Goal: Navigation & Orientation: Find specific page/section

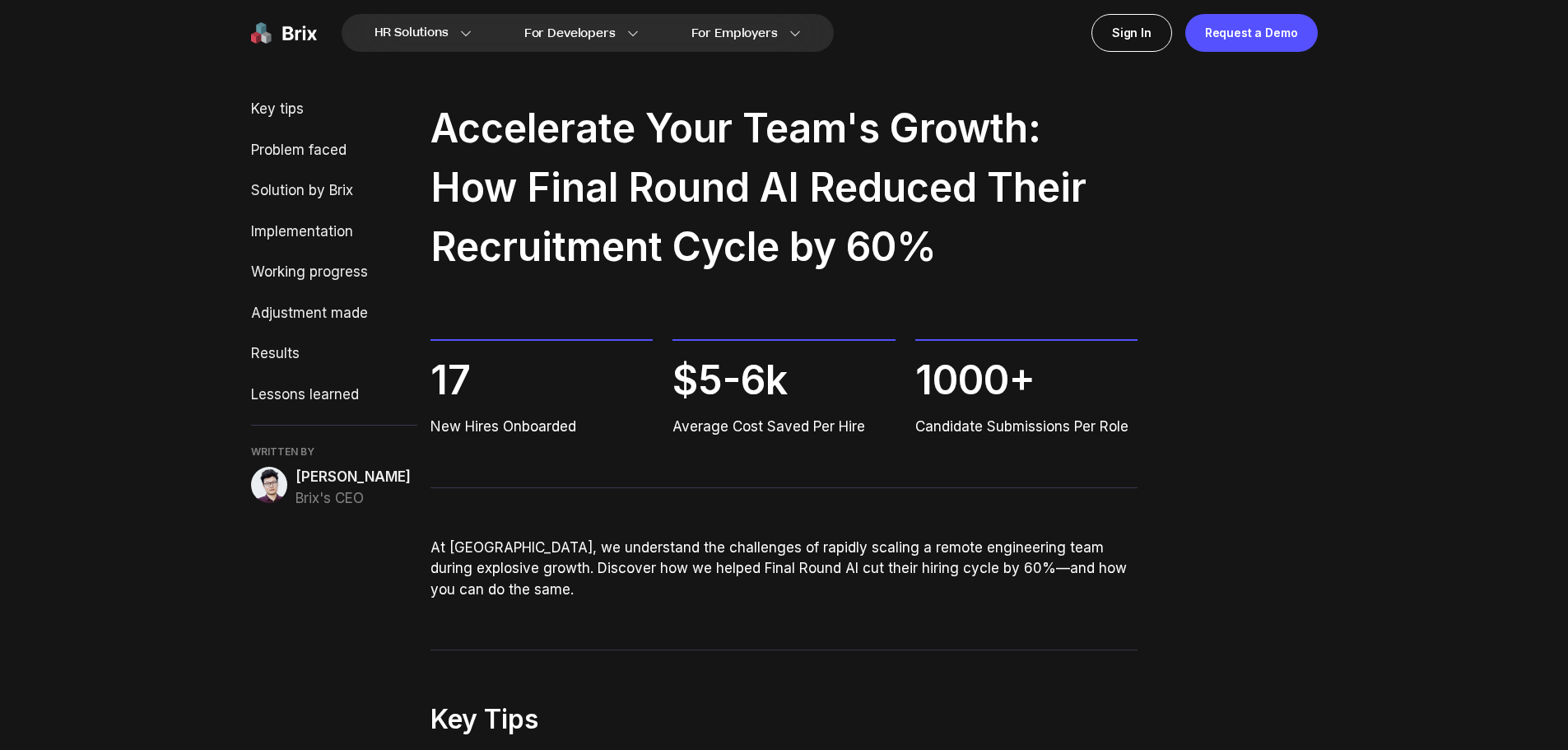
click at [299, 20] on img at bounding box center [283, 32] width 66 height 37
click at [309, 28] on img at bounding box center [283, 32] width 66 height 37
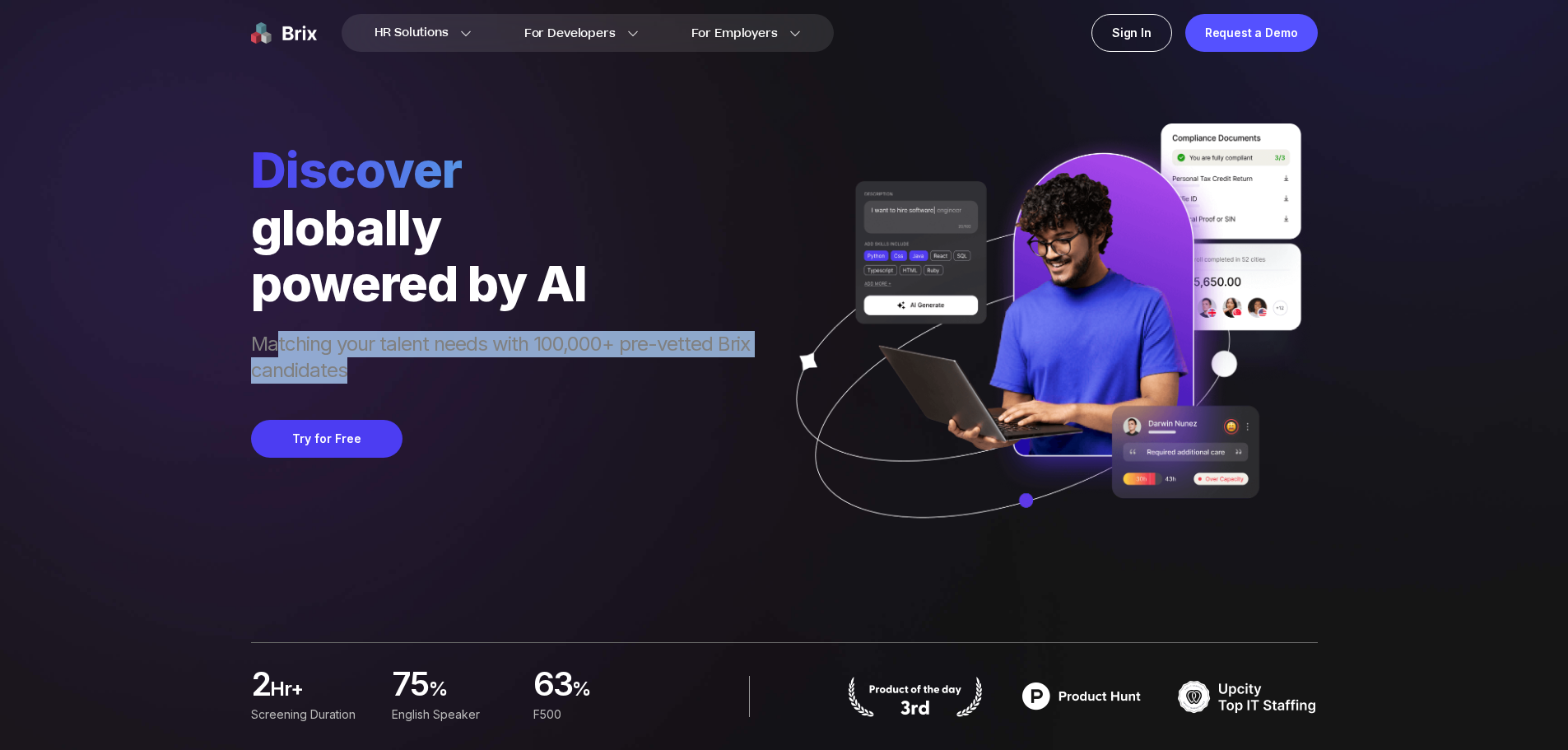
drag, startPoint x: 406, startPoint y: 342, endPoint x: 538, endPoint y: 369, distance: 134.7
click at [538, 369] on span "Matching your talent needs with 100,000+ pre-vetted Brix candidates" at bounding box center [508, 359] width 515 height 56
drag, startPoint x: 559, startPoint y: 356, endPoint x: 734, endPoint y: 381, distance: 176.8
click at [734, 381] on span "Matching your talent needs with 100,000+ pre-vetted Brix candidates" at bounding box center [508, 359] width 515 height 56
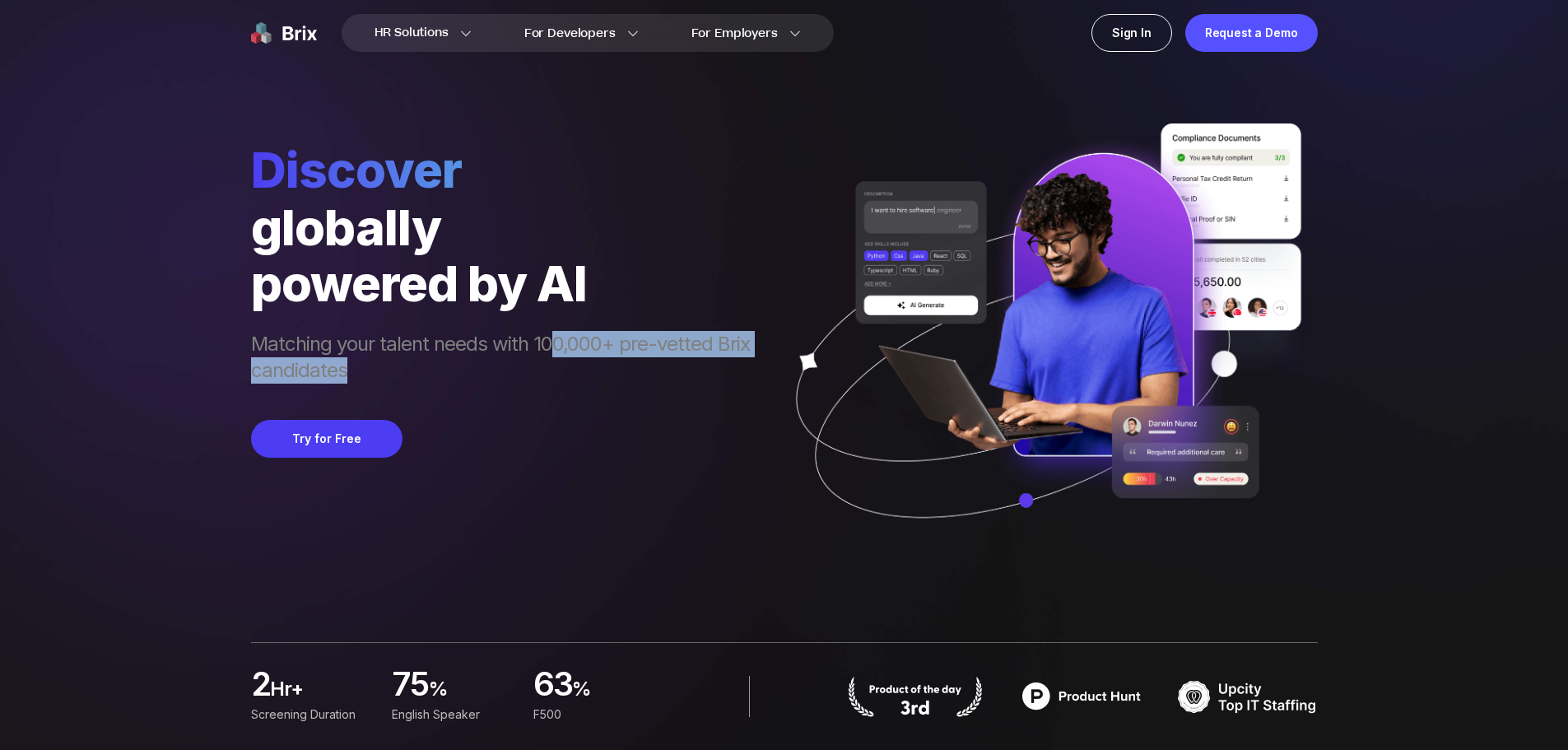
click at [734, 381] on span "Matching your talent needs with 100,000+ pre-vetted Brix candidates" at bounding box center [508, 359] width 515 height 56
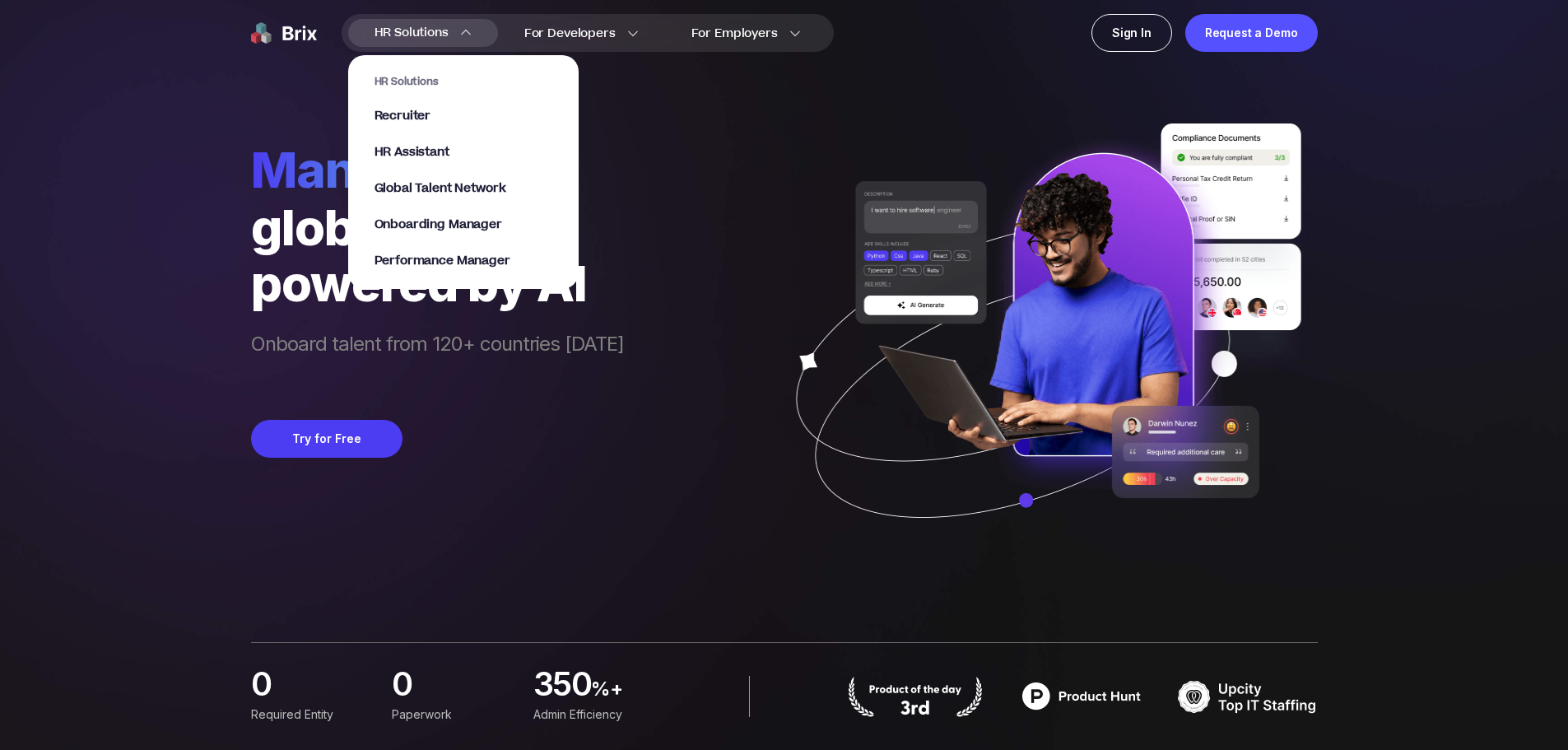
click at [436, 31] on span "HR Solutions" at bounding box center [411, 32] width 74 height 26
